Goal: Task Accomplishment & Management: Manage account settings

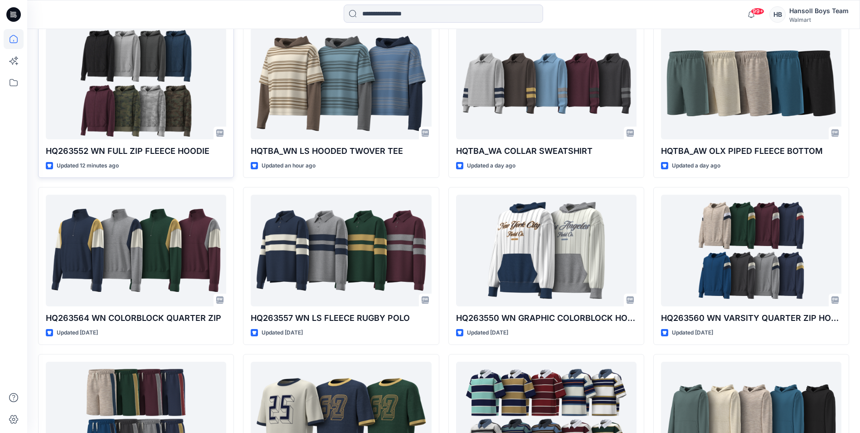
scroll to position [272, 0]
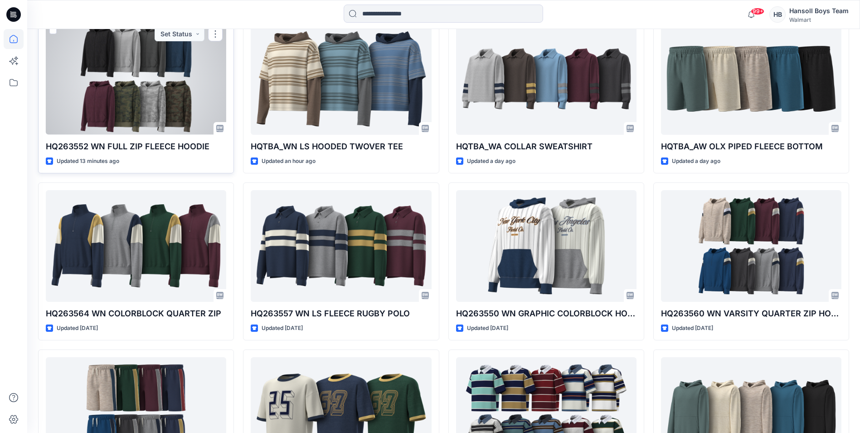
click at [175, 92] on div at bounding box center [136, 78] width 180 height 111
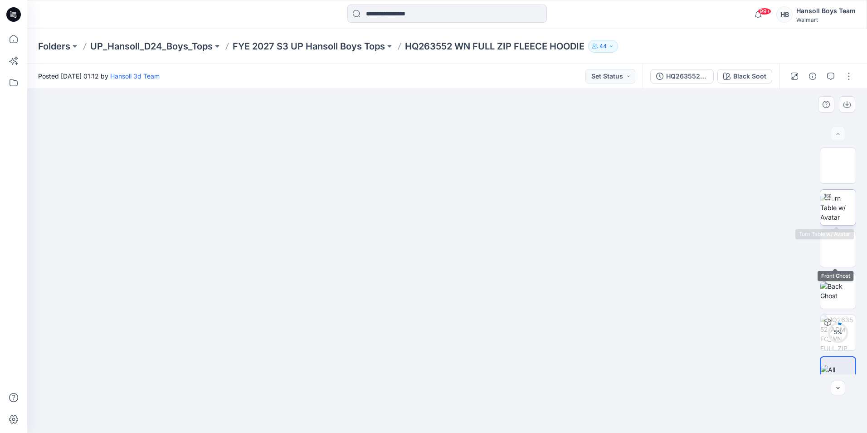
click at [843, 207] on img at bounding box center [837, 207] width 35 height 29
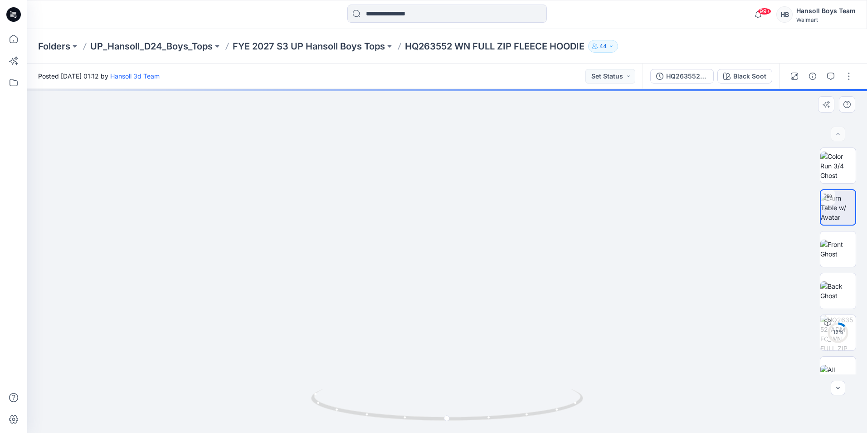
drag, startPoint x: 492, startPoint y: 246, endPoint x: 518, endPoint y: 310, distance: 69.2
click at [518, 310] on img at bounding box center [472, 108] width 1085 height 650
drag, startPoint x: 616, startPoint y: 247, endPoint x: 468, endPoint y: 339, distance: 174.8
click at [468, 339] on img at bounding box center [459, 41] width 1579 height 784
click at [843, 250] on img at bounding box center [837, 248] width 35 height 19
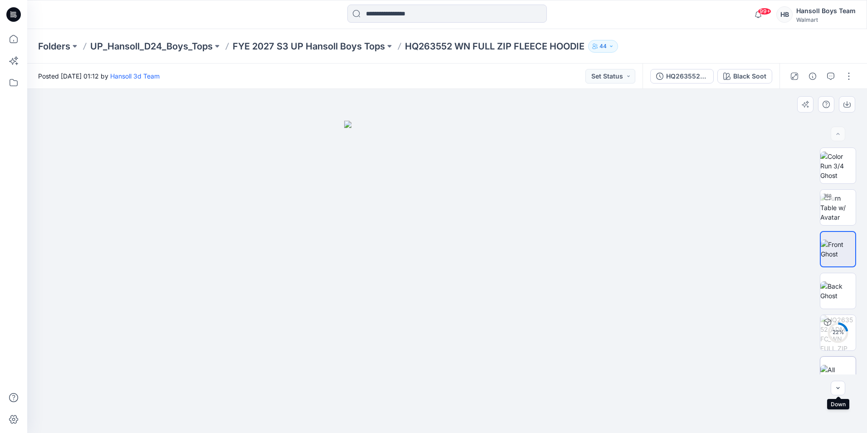
click at [843, 369] on img at bounding box center [837, 374] width 35 height 19
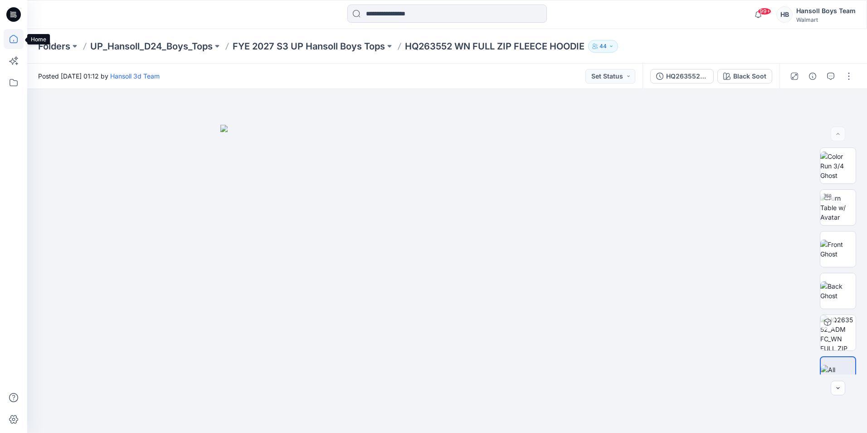
click at [18, 37] on icon at bounding box center [14, 39] width 20 height 20
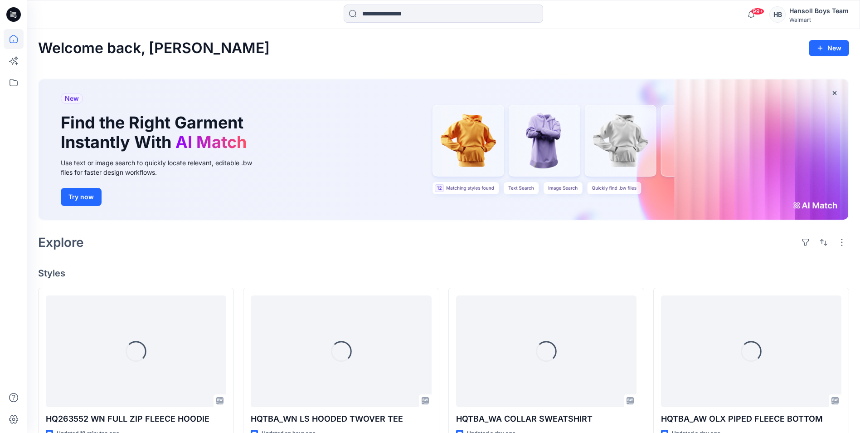
scroll to position [181, 0]
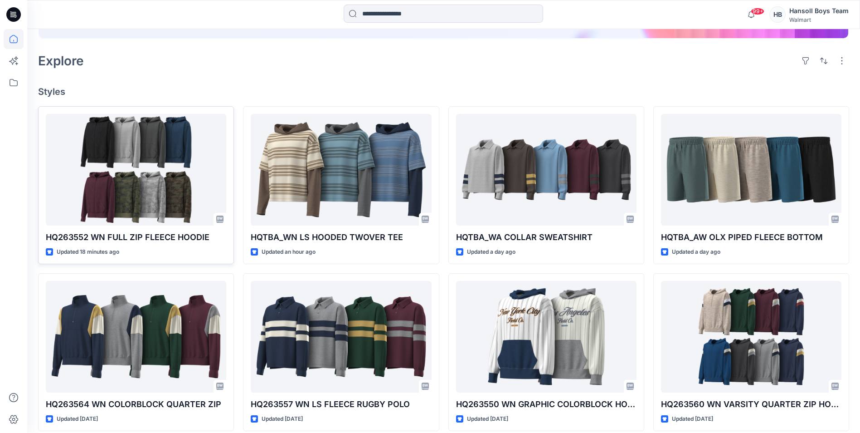
click at [275, 80] on div "Welcome back, [PERSON_NAME] New New Find the Right Garment Instantly With AI Ma…" at bounding box center [443, 245] width 833 height 794
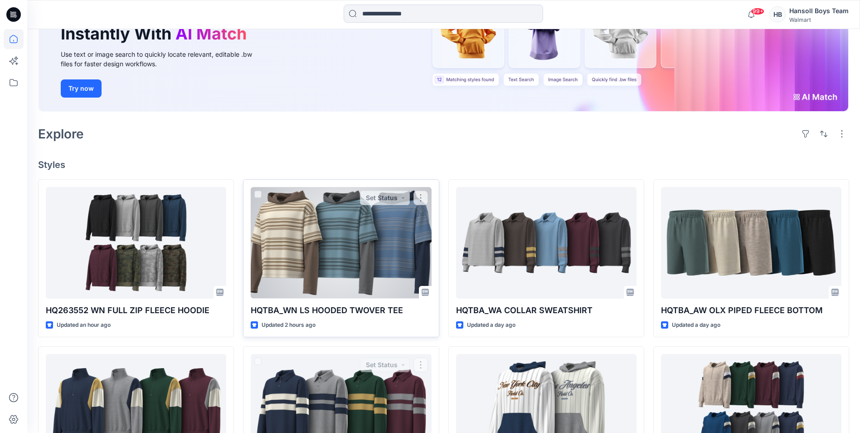
scroll to position [0, 0]
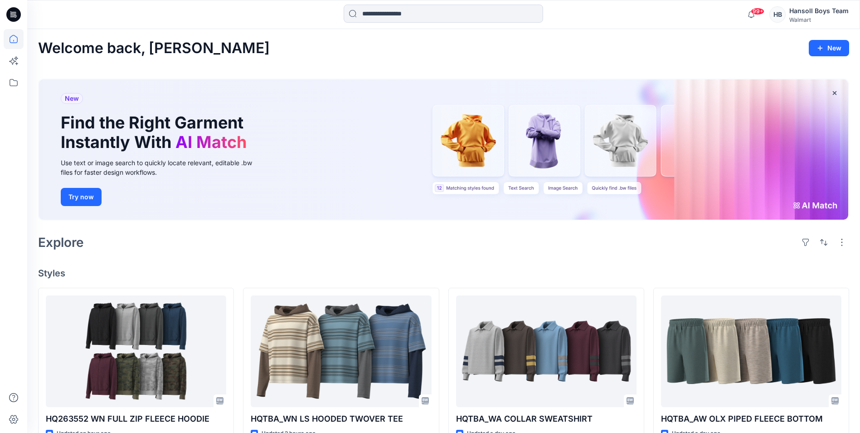
click at [379, 252] on div "Explore" at bounding box center [443, 242] width 811 height 22
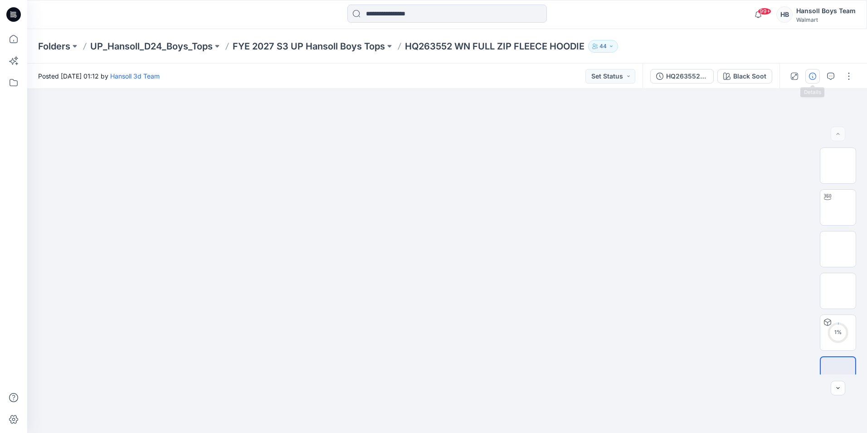
click at [814, 73] on icon "button" at bounding box center [812, 76] width 7 height 7
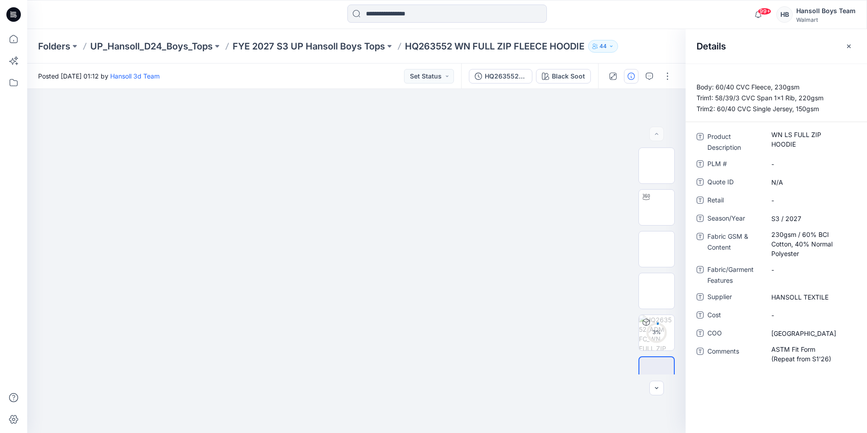
click at [851, 47] on icon "button" at bounding box center [848, 46] width 7 height 7
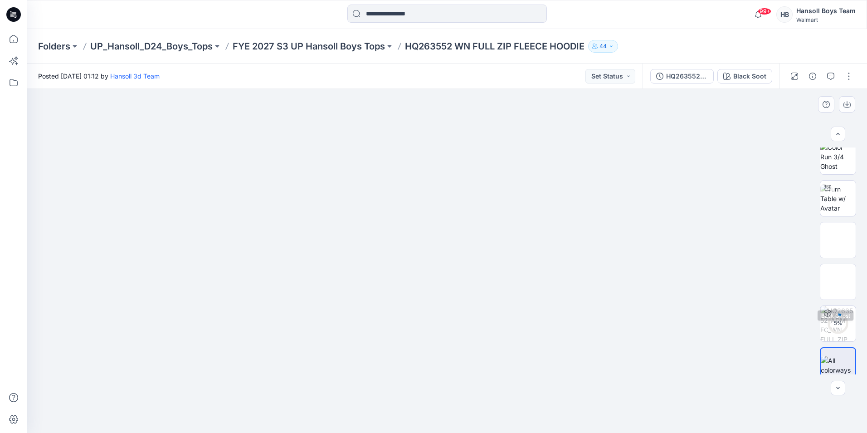
scroll to position [18, 0]
click at [844, 72] on button "button" at bounding box center [849, 76] width 15 height 15
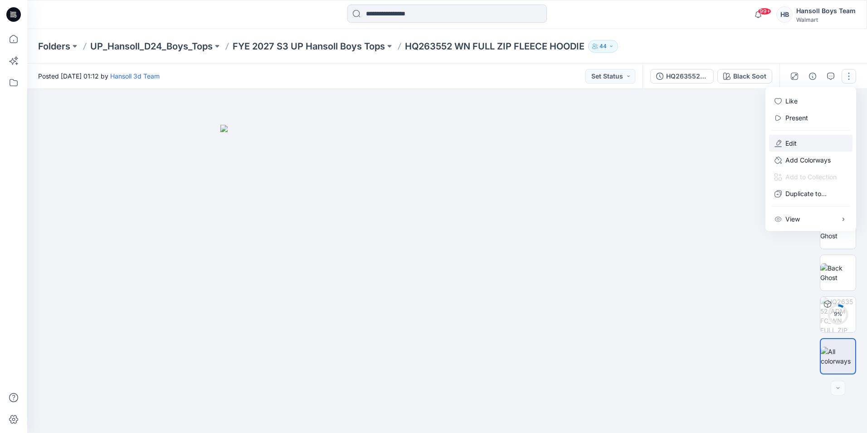
drag, startPoint x: 801, startPoint y: 143, endPoint x: 746, endPoint y: 127, distance: 57.2
click at [801, 143] on button "Edit" at bounding box center [810, 143] width 83 height 17
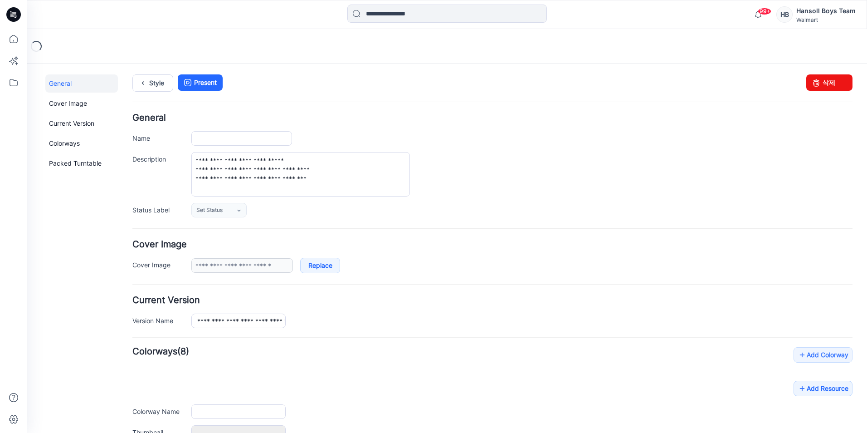
type input "**********"
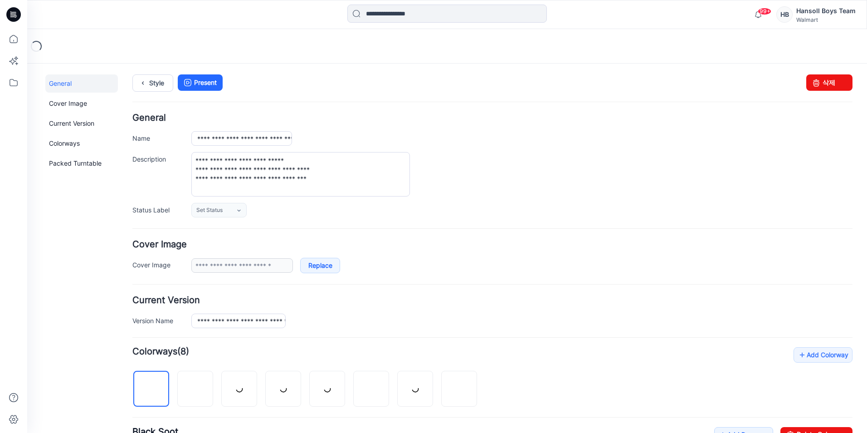
scroll to position [227, 0]
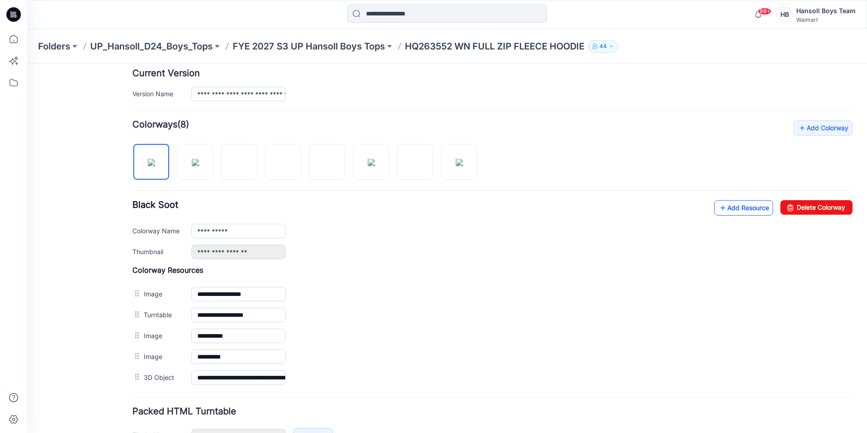
click at [736, 209] on link "Add Resource" at bounding box center [743, 207] width 59 height 15
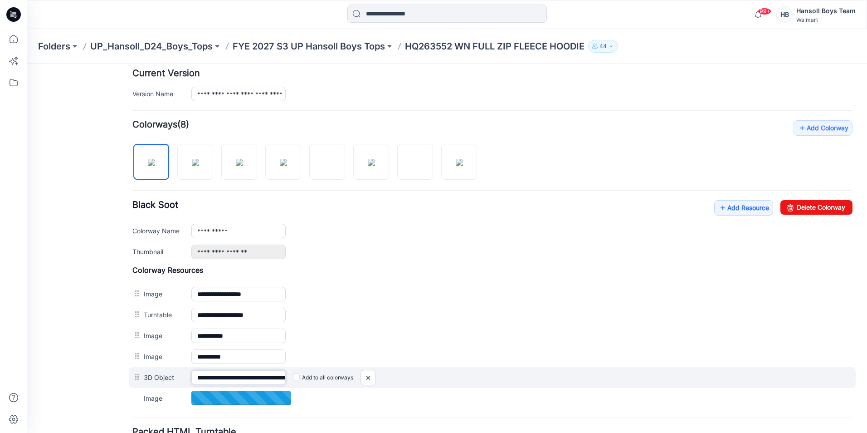
click at [221, 379] on input "**********" at bounding box center [238, 377] width 94 height 15
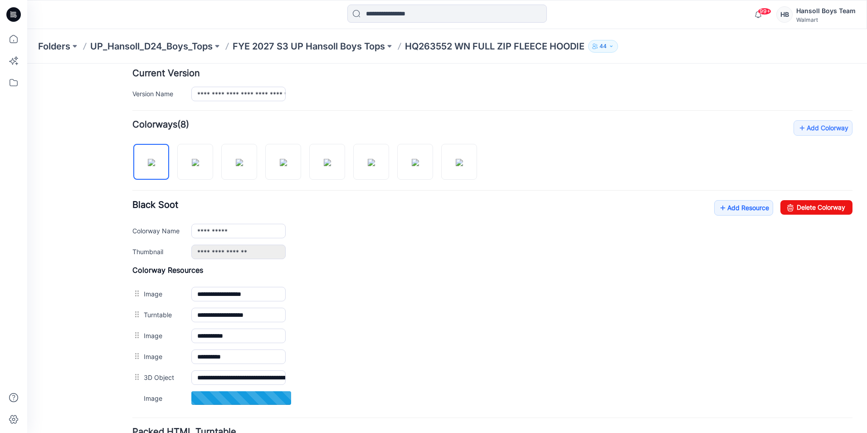
click at [610, 102] on form "**********" at bounding box center [492, 190] width 720 height 607
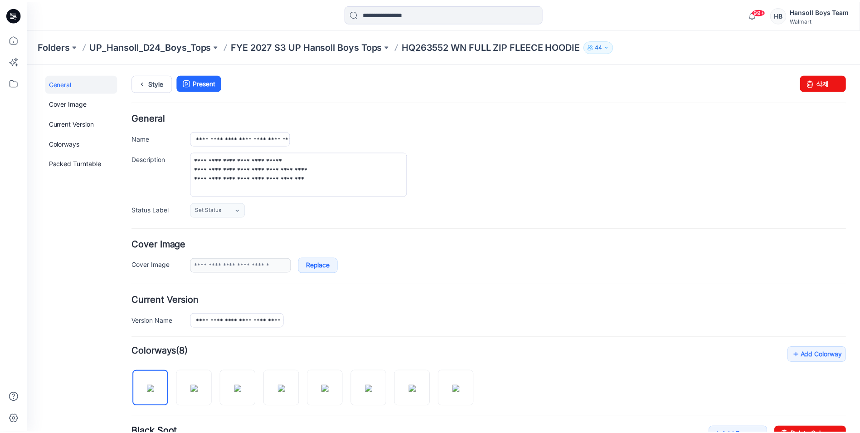
scroll to position [306, 0]
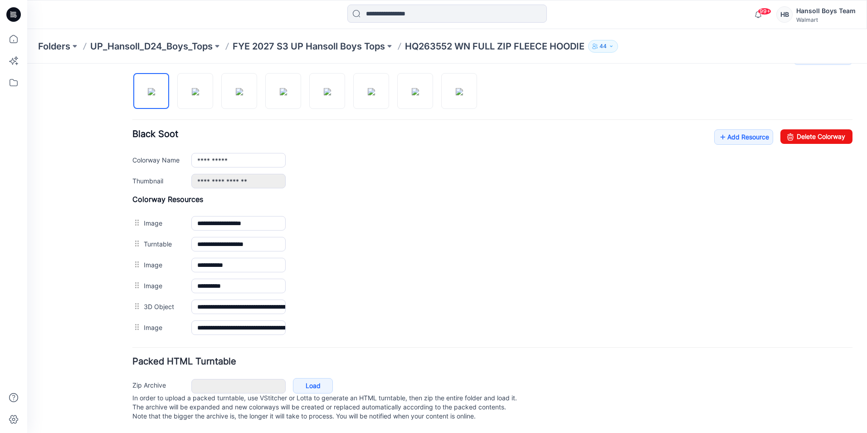
drag, startPoint x: 480, startPoint y: 208, endPoint x: 446, endPoint y: 186, distance: 40.0
click at [27, 63] on div "Add to all colorways Set as Thumbnail Unset as Thumbnail" at bounding box center [27, 63] width 0 height 0
click at [6, 43] on icon at bounding box center [14, 39] width 20 height 20
